Goal: Task Accomplishment & Management: Manage account settings

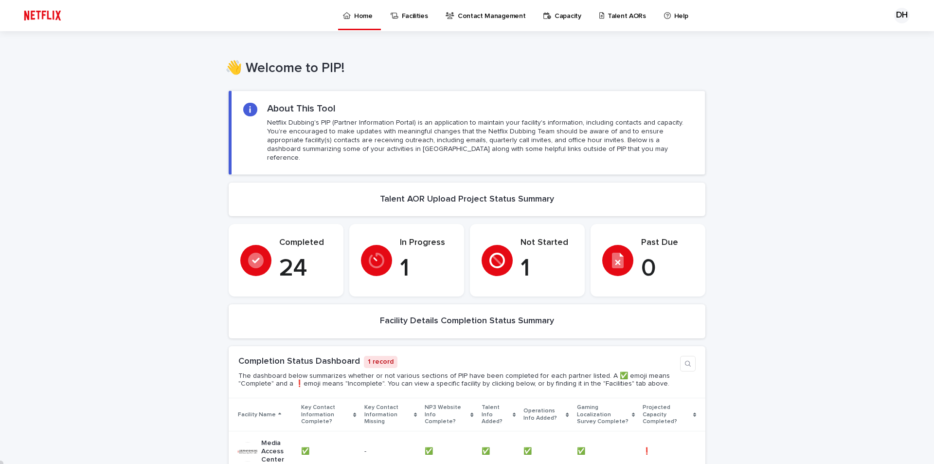
click at [410, 17] on p "Facilities" at bounding box center [415, 10] width 26 height 20
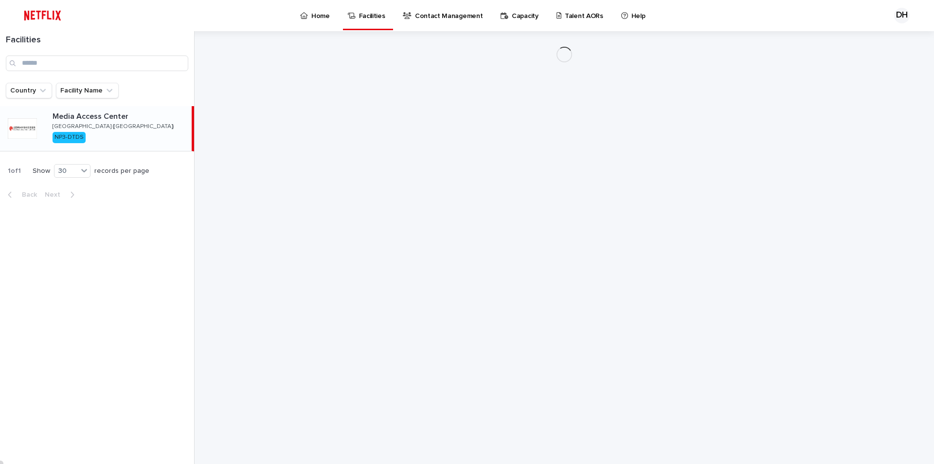
click at [446, 17] on p "Contact Management" at bounding box center [449, 10] width 68 height 20
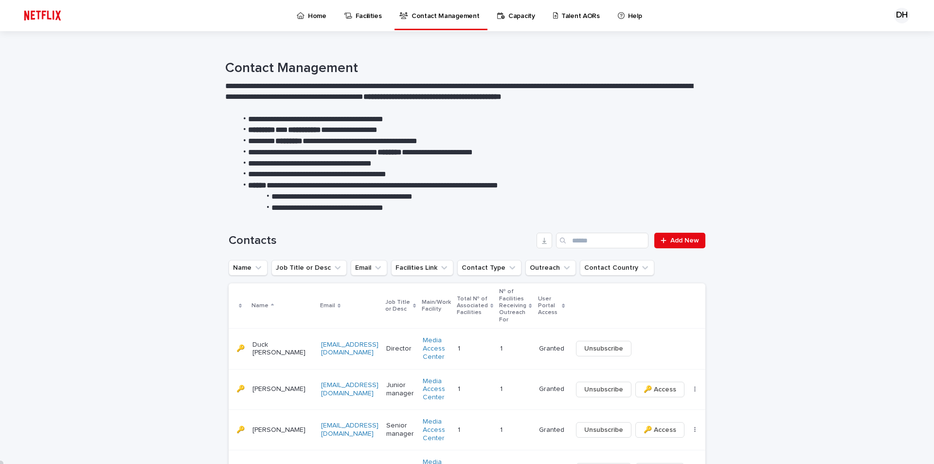
click at [508, 18] on p "Capacity" at bounding box center [521, 10] width 27 height 20
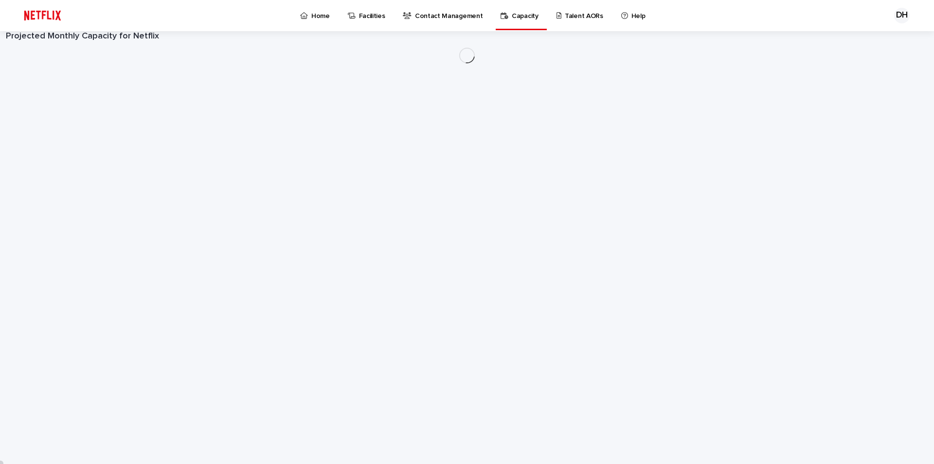
click at [574, 20] on p "Talent AORs" at bounding box center [584, 10] width 38 height 20
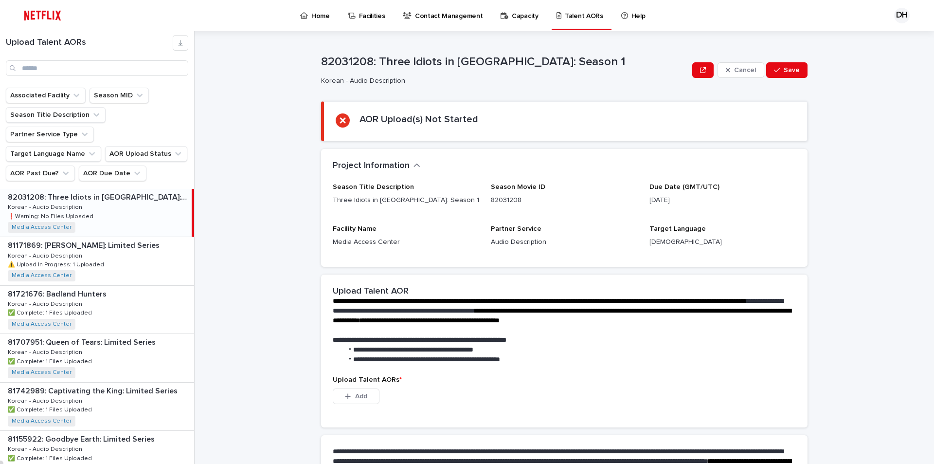
click at [88, 189] on div "82031208: Three Idiots in [GEOGRAPHIC_DATA]: Season 1 82031208: Three Idiots in…" at bounding box center [96, 213] width 192 height 48
click at [78, 251] on p "Korean - Audio Description" at bounding box center [46, 255] width 76 height 9
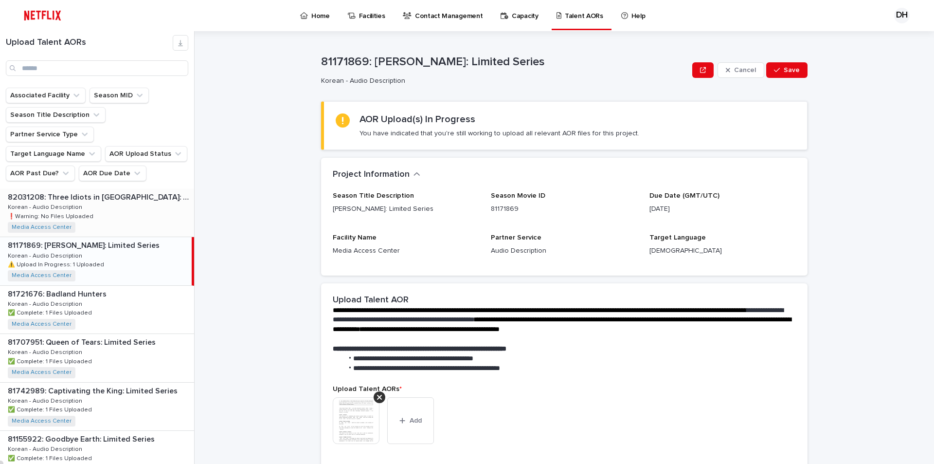
click at [72, 211] on p "❗️Warning: No Files Uploaded" at bounding box center [52, 215] width 88 height 9
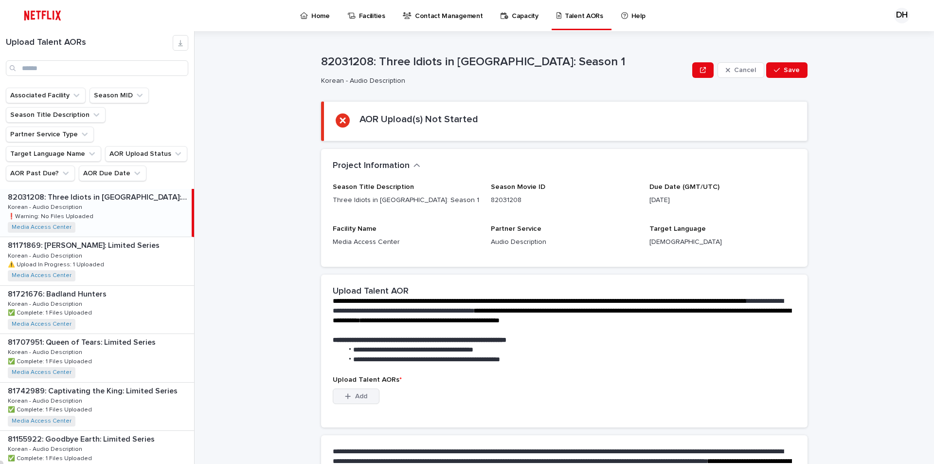
click at [345, 399] on icon "button" at bounding box center [348, 396] width 6 height 7
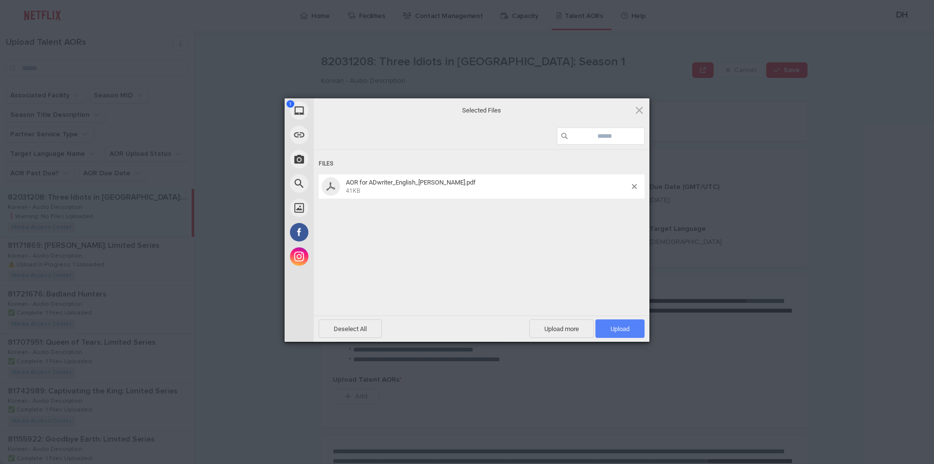
click at [624, 329] on span "Upload 1" at bounding box center [620, 328] width 19 height 7
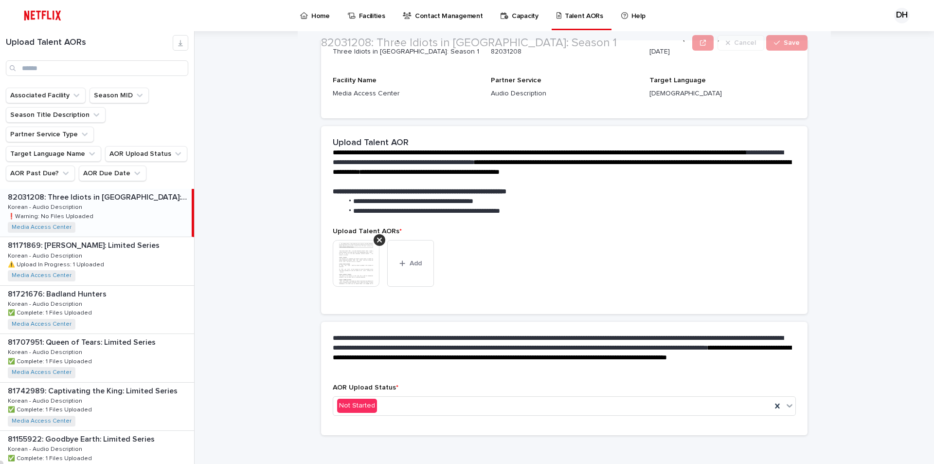
scroll to position [107, 0]
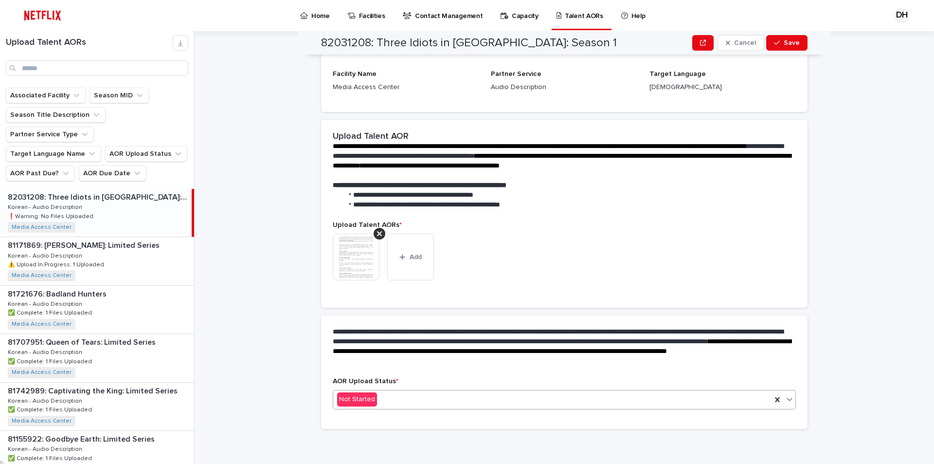
click at [442, 403] on div "Not Started" at bounding box center [552, 399] width 438 height 16
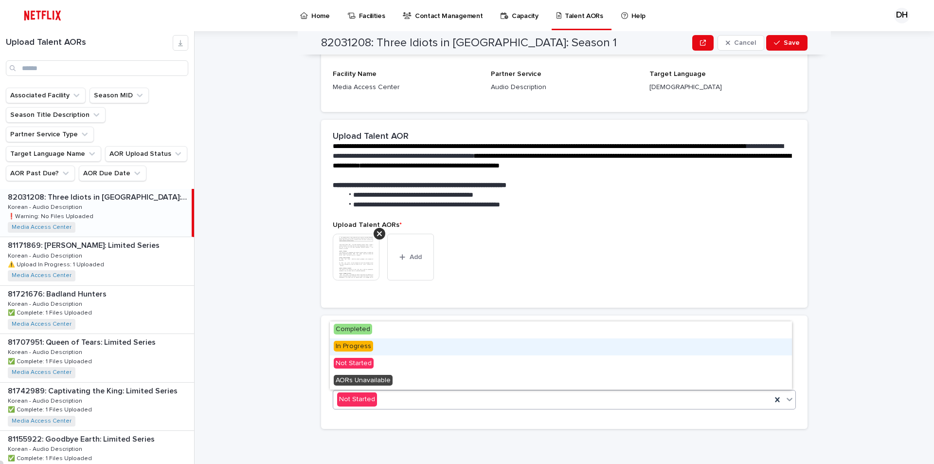
click at [365, 346] on span "In Progress" at bounding box center [353, 346] width 39 height 11
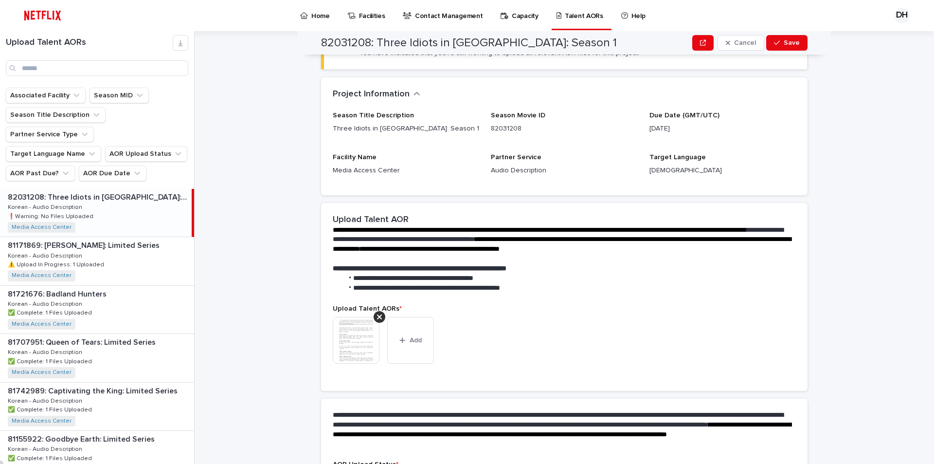
scroll to position [0, 0]
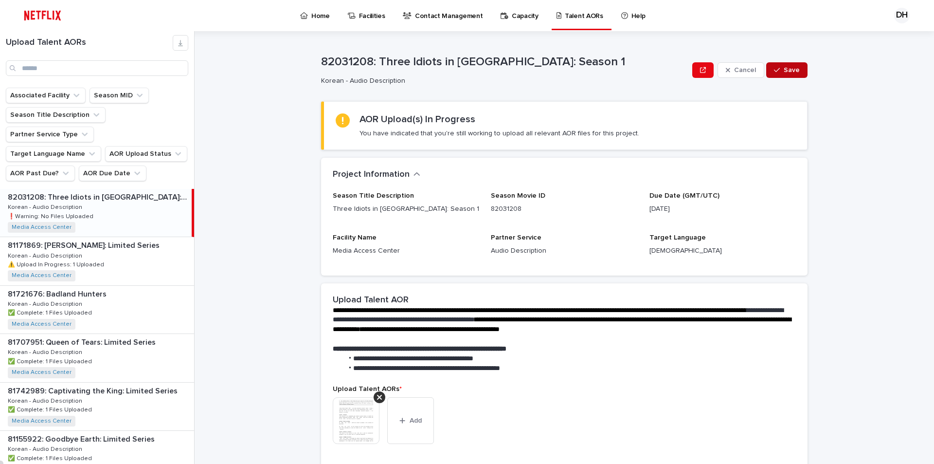
click at [784, 68] on span "Save" at bounding box center [792, 70] width 16 height 7
click at [84, 237] on div "81171869: [PERSON_NAME]: Limited Series 81171869: [PERSON_NAME]: Limited Series…" at bounding box center [97, 261] width 194 height 48
click at [847, 255] on div "**********" at bounding box center [570, 247] width 728 height 433
